Goal: Use online tool/utility

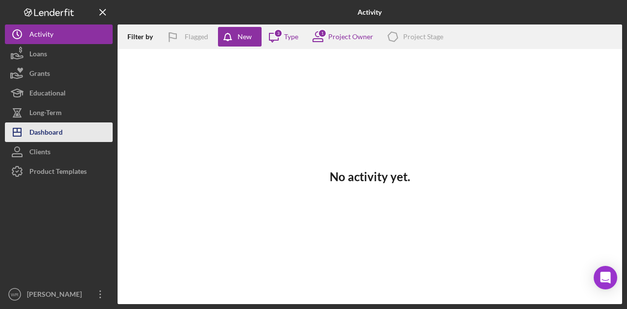
click at [80, 135] on button "Icon/Dashboard Dashboard" at bounding box center [59, 132] width 108 height 20
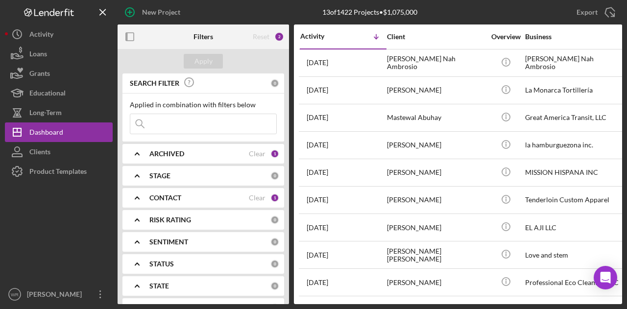
click at [176, 197] on b "CONTACT" at bounding box center [165, 198] width 32 height 8
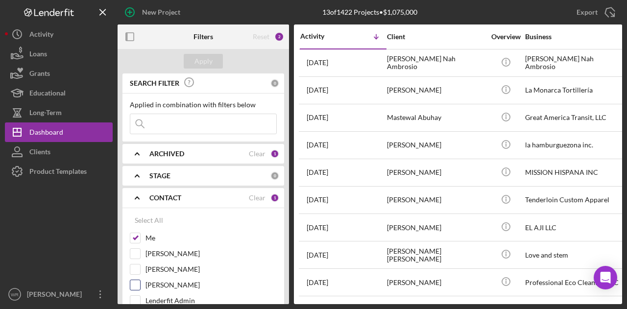
click at [172, 285] on label "[PERSON_NAME]" at bounding box center [210, 285] width 131 height 10
click at [140, 285] on input "[PERSON_NAME]" at bounding box center [135, 285] width 10 height 10
click at [200, 57] on div "Apply" at bounding box center [203, 61] width 18 height 15
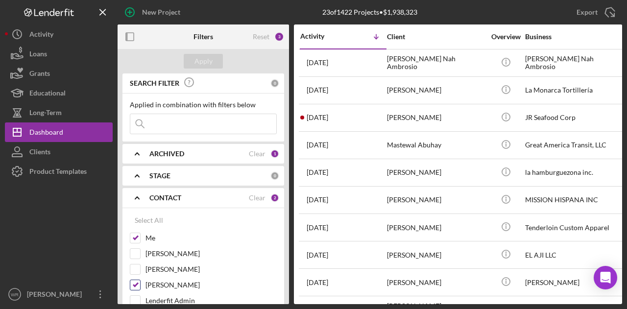
click at [171, 282] on label "[PERSON_NAME]" at bounding box center [210, 285] width 131 height 10
click at [140, 282] on input "[PERSON_NAME]" at bounding box center [135, 285] width 10 height 10
checkbox input "false"
click at [200, 62] on div "Apply" at bounding box center [203, 61] width 18 height 15
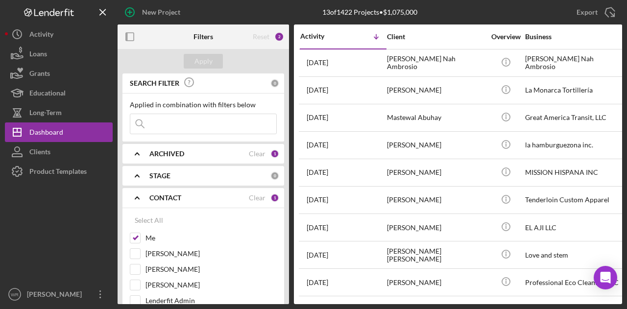
click at [130, 35] on icon "button" at bounding box center [130, 37] width 22 height 22
